Goal: Transaction & Acquisition: Purchase product/service

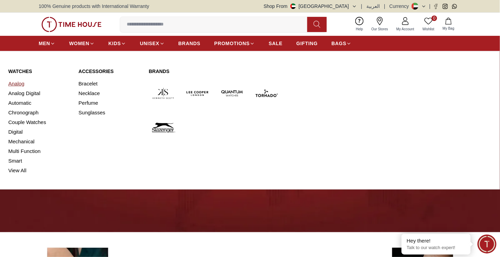
click at [18, 85] on link "Analog" at bounding box center [39, 84] width 62 height 10
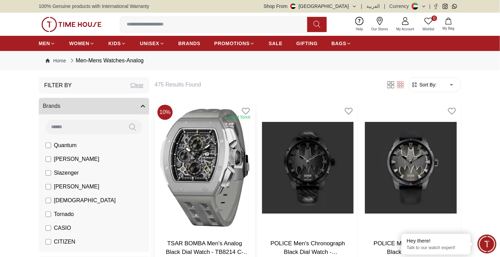
scroll to position [104, 0]
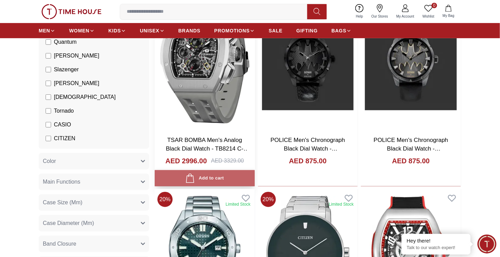
click at [225, 178] on button "Add to cart" at bounding box center [205, 178] width 100 height 16
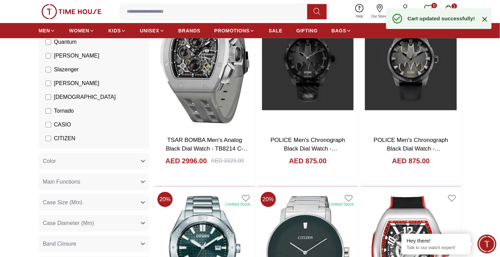
click at [452, 10] on div "Cart updated successfully!" at bounding box center [439, 18] width 106 height 21
click at [452, 8] on div "Cart updated successfully!" at bounding box center [439, 18] width 106 height 21
click at [456, 8] on div "Cart updated successfully!" at bounding box center [439, 18] width 106 height 21
click at [484, 19] on icon at bounding box center [484, 19] width 8 height 8
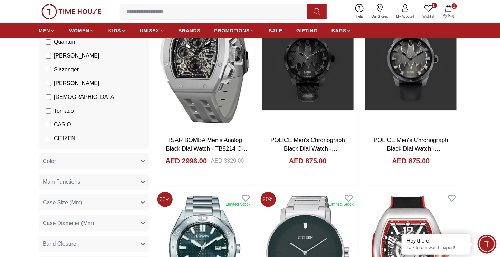
click at [453, 8] on span "1" at bounding box center [454, 6] width 6 height 6
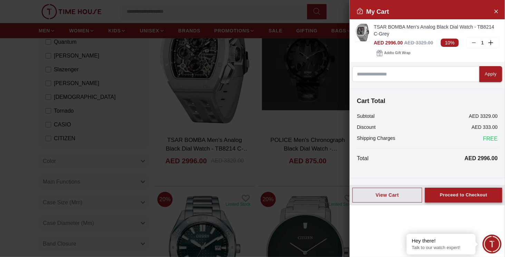
click at [458, 193] on div "Proceed to Checkout" at bounding box center [463, 196] width 47 height 8
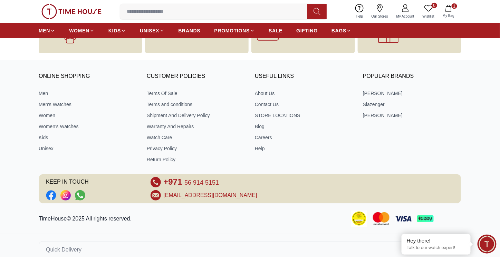
scroll to position [313, 0]
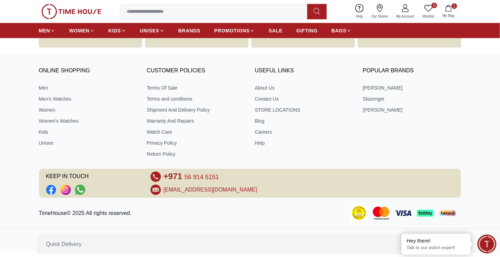
click at [73, 241] on span "Quick Delivery" at bounding box center [64, 245] width 36 height 8
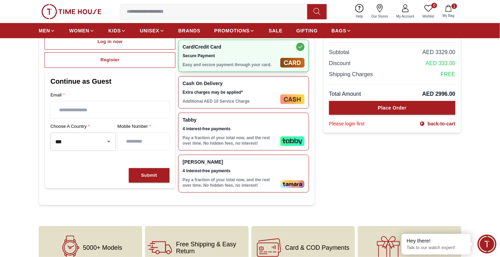
scroll to position [0, 0]
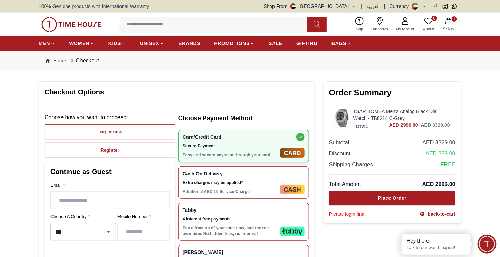
click at [353, 8] on button "Shop From UAE" at bounding box center [310, 6] width 93 height 7
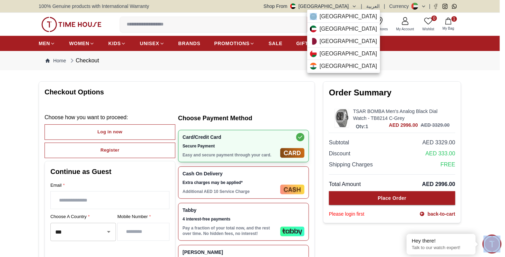
click at [353, 8] on div at bounding box center [252, 128] width 505 height 257
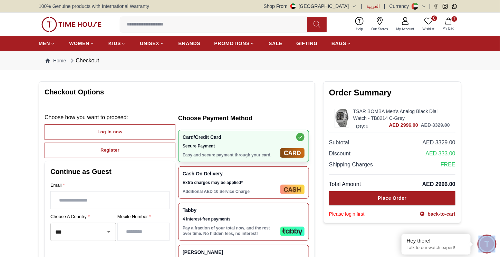
click at [376, 6] on span "العربية" at bounding box center [372, 6] width 13 height 7
